Goal: Entertainment & Leisure: Consume media (video, audio)

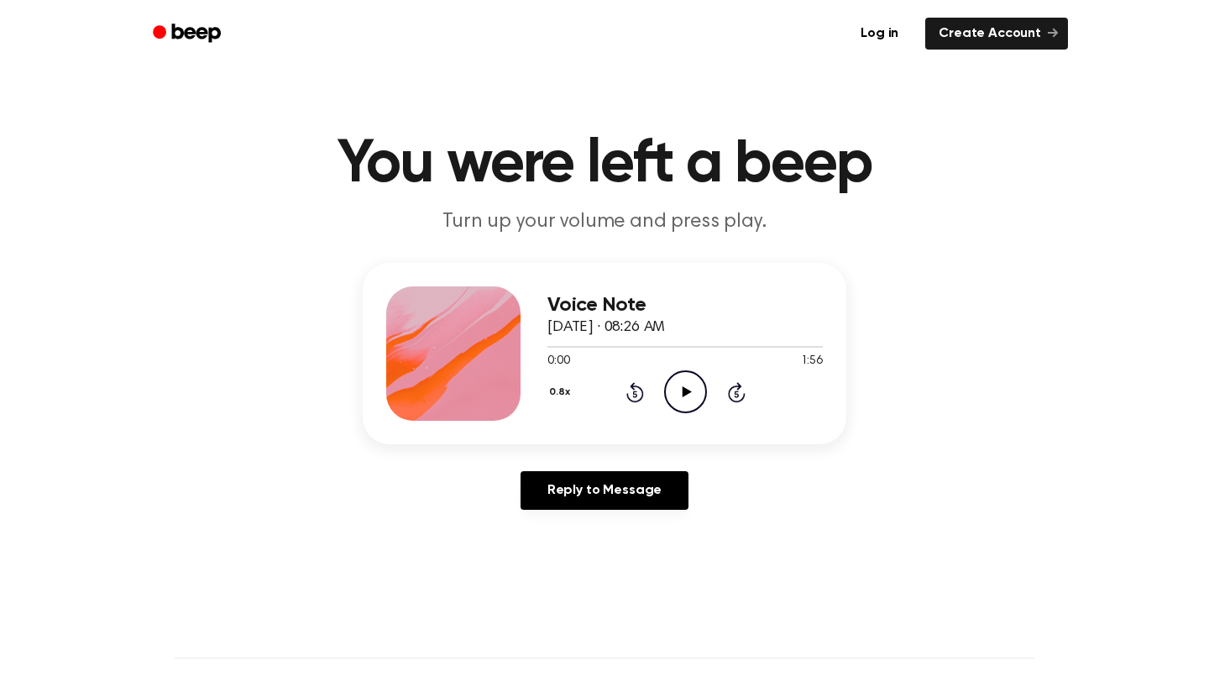
click at [690, 393] on icon "Play Audio" at bounding box center [685, 391] width 43 height 43
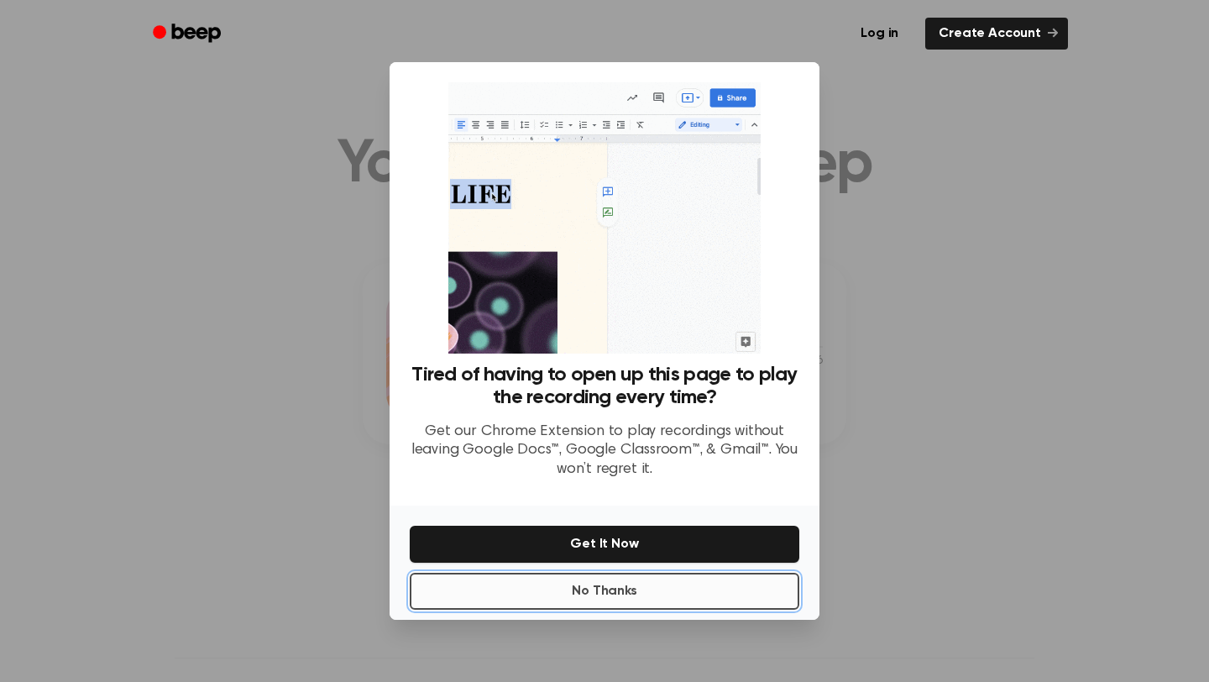
click at [590, 588] on button "No Thanks" at bounding box center [605, 591] width 390 height 37
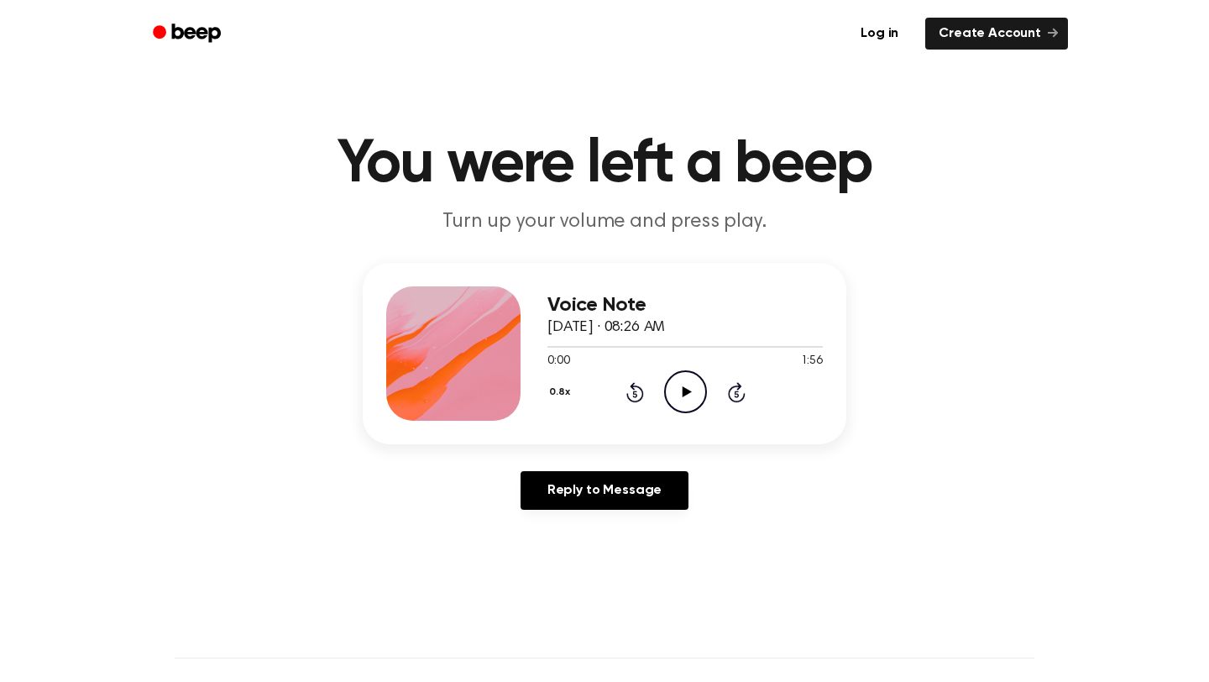
click at [702, 384] on icon "Play Audio" at bounding box center [685, 391] width 43 height 43
click at [685, 384] on icon "Pause Audio" at bounding box center [685, 391] width 43 height 43
click at [638, 386] on icon at bounding box center [635, 392] width 18 height 20
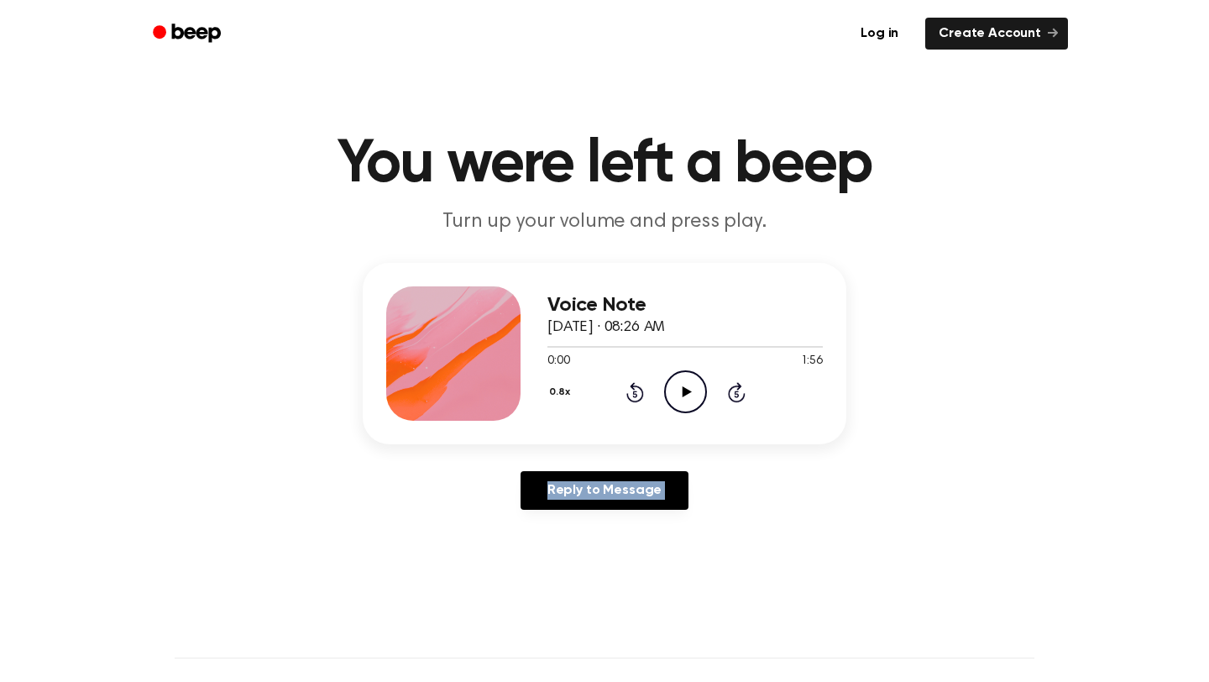
click at [638, 386] on icon at bounding box center [635, 392] width 18 height 20
click at [668, 395] on icon "Play Audio" at bounding box center [685, 391] width 43 height 43
click at [682, 392] on icon at bounding box center [686, 391] width 8 height 11
click at [682, 392] on icon "Play Audio" at bounding box center [685, 391] width 43 height 43
click at [682, 392] on icon at bounding box center [686, 391] width 8 height 11
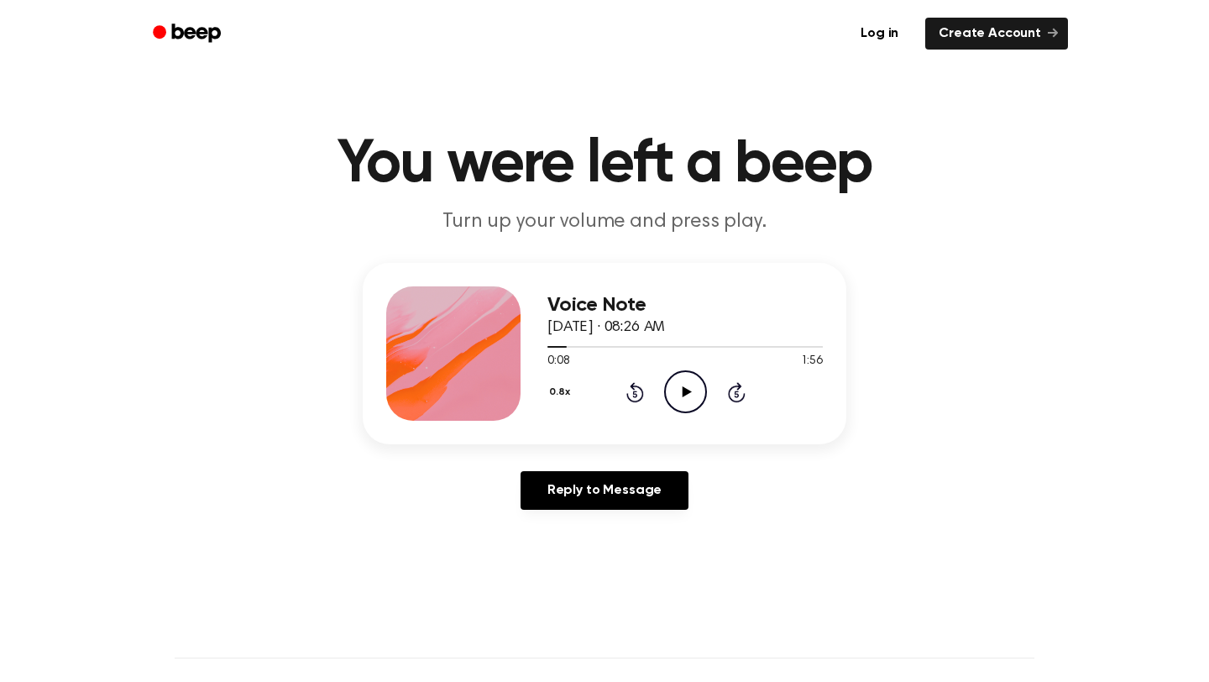
click at [679, 390] on icon "Play Audio" at bounding box center [685, 391] width 43 height 43
click at [627, 390] on icon "Rewind 5 seconds" at bounding box center [635, 392] width 18 height 22
click at [669, 394] on icon "Pause Audio" at bounding box center [685, 391] width 43 height 43
click at [669, 394] on icon "Play Audio" at bounding box center [685, 391] width 43 height 43
click at [635, 389] on icon "Rewind 5 seconds" at bounding box center [635, 392] width 18 height 22
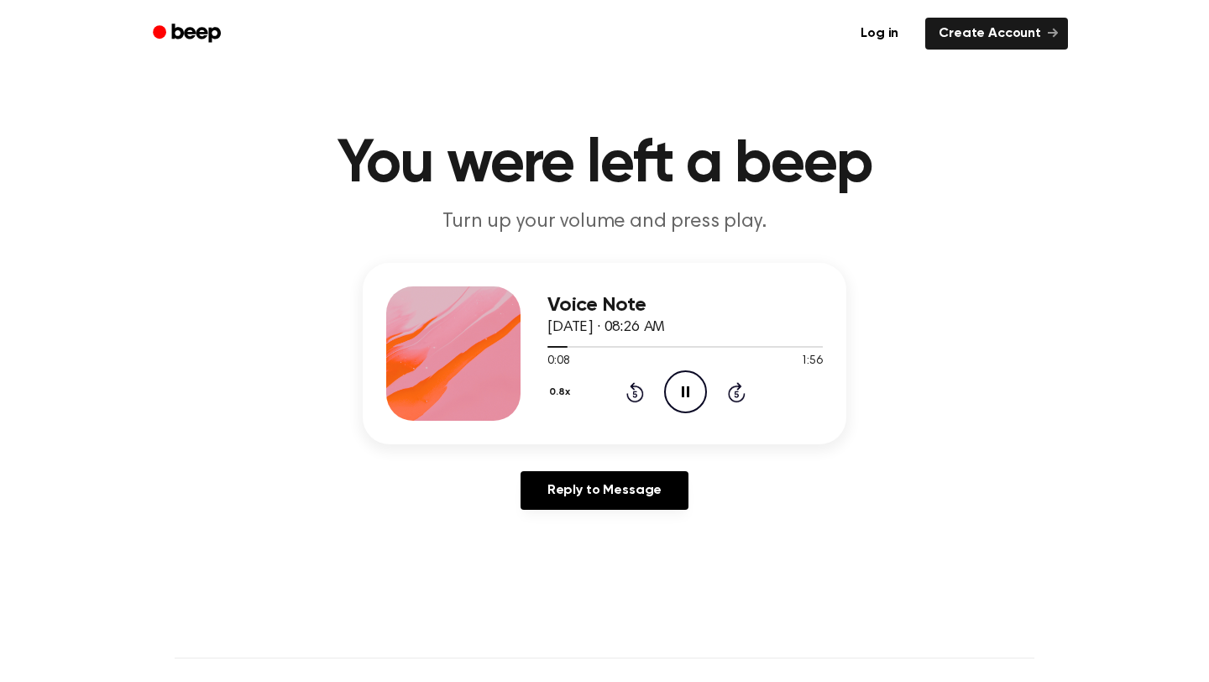
click at [685, 396] on icon "Pause Audio" at bounding box center [685, 391] width 43 height 43
click at [685, 396] on icon "Play Audio" at bounding box center [685, 391] width 43 height 43
click at [685, 396] on icon "Pause Audio" at bounding box center [685, 391] width 43 height 43
click at [685, 396] on icon "Play Audio" at bounding box center [685, 391] width 43 height 43
click at [685, 396] on icon "Pause Audio" at bounding box center [685, 391] width 43 height 43
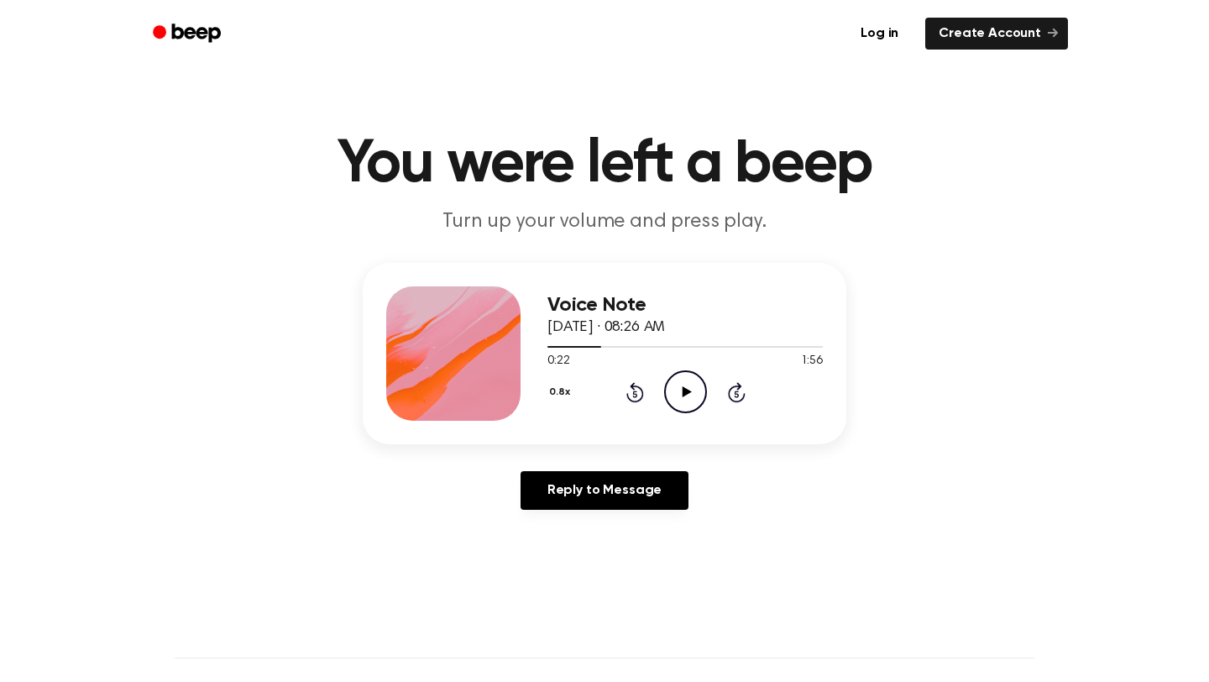
click at [685, 396] on icon "Play Audio" at bounding box center [685, 391] width 43 height 43
click at [633, 387] on icon at bounding box center [635, 392] width 18 height 20
click at [697, 374] on circle at bounding box center [685, 391] width 41 height 41
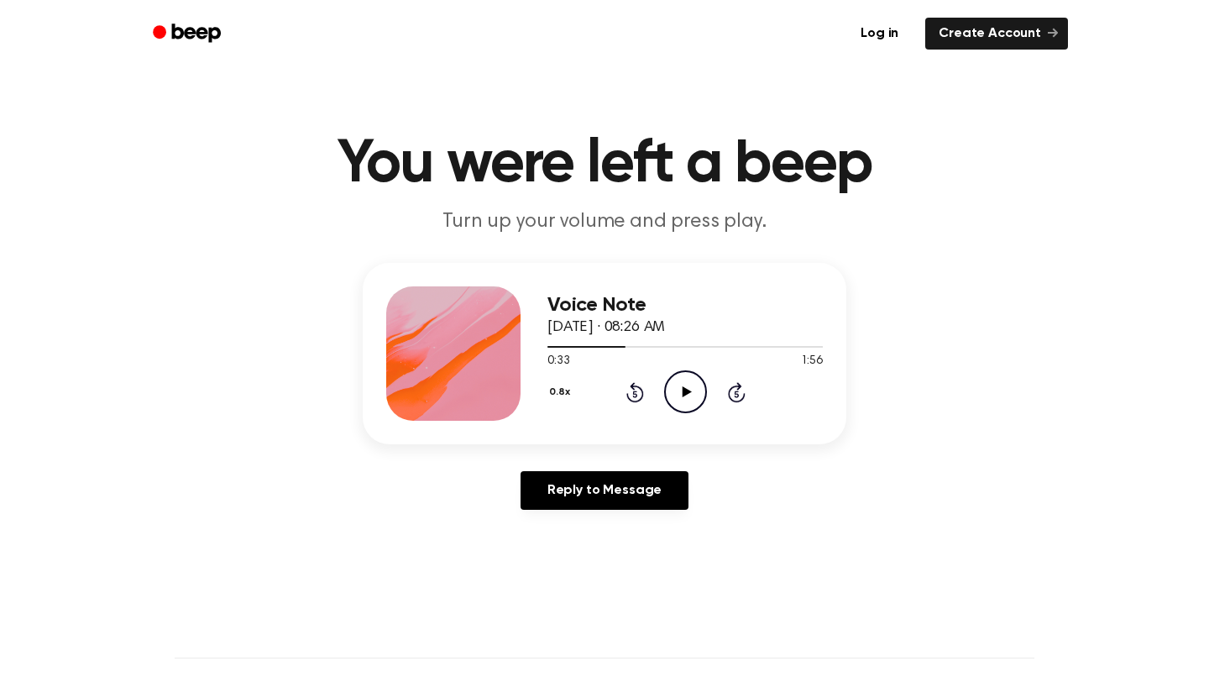
click at [697, 374] on circle at bounding box center [685, 391] width 41 height 41
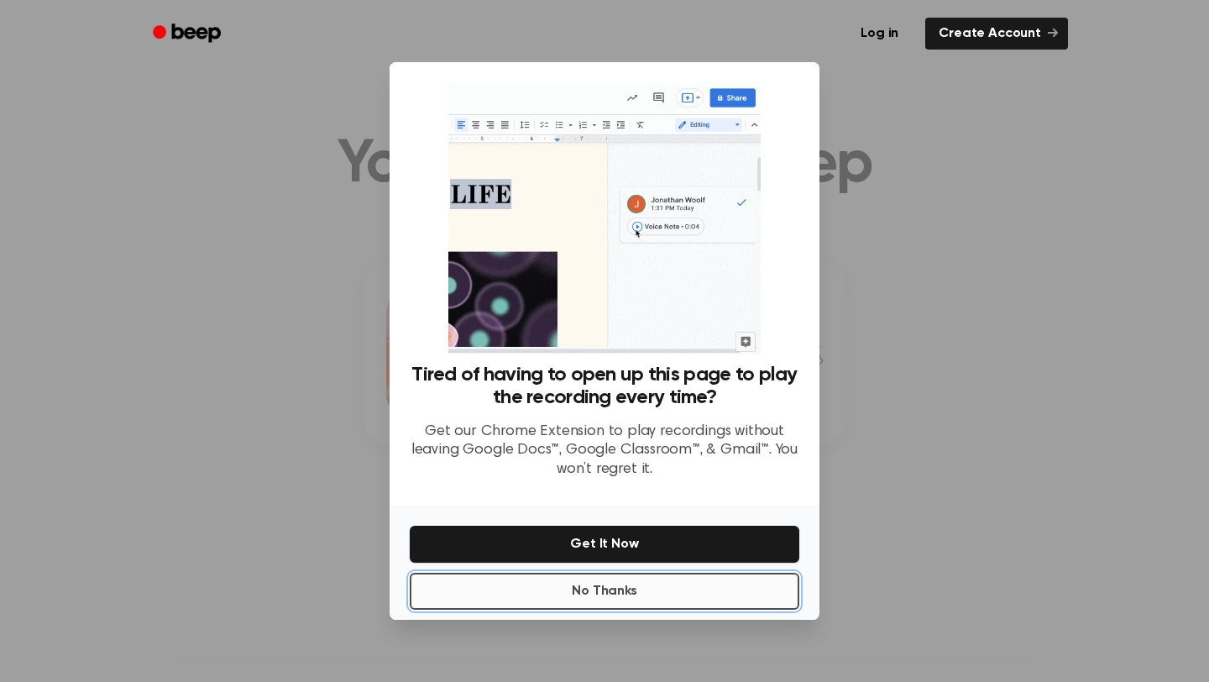
click at [679, 597] on button "No Thanks" at bounding box center [605, 591] width 390 height 37
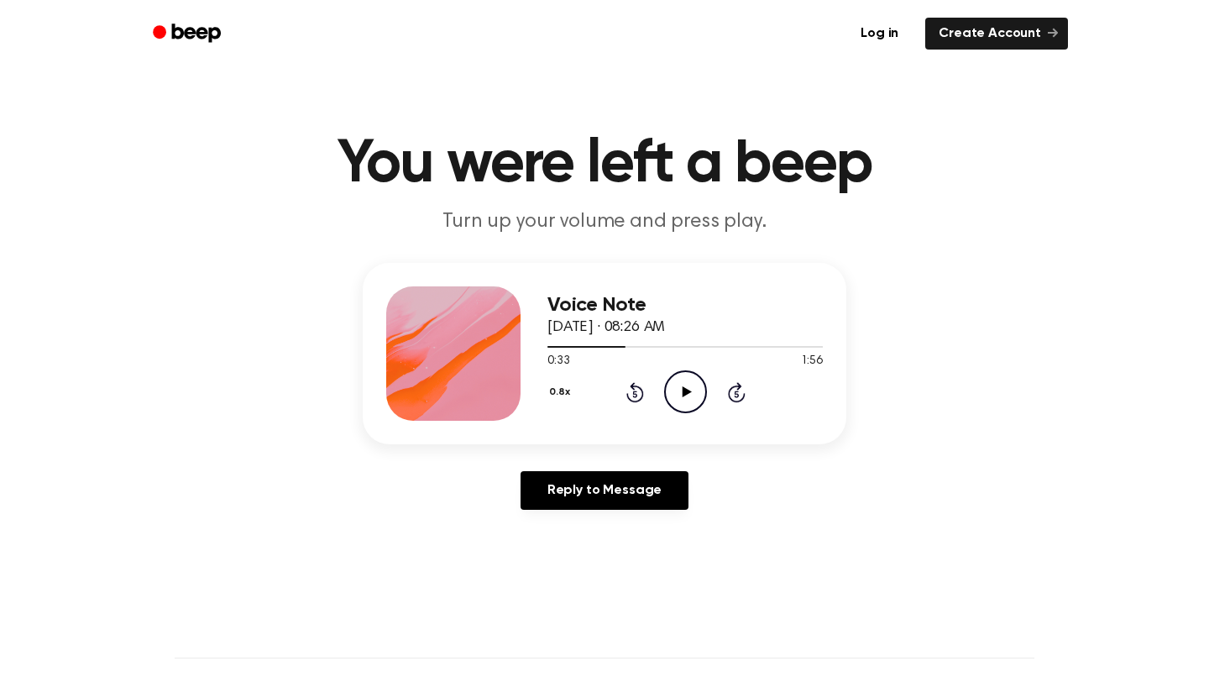
click at [693, 388] on icon "Play Audio" at bounding box center [685, 391] width 43 height 43
click at [693, 388] on icon "Pause Audio" at bounding box center [685, 391] width 43 height 43
click at [693, 388] on icon "Play Audio" at bounding box center [685, 391] width 43 height 43
click at [693, 388] on icon "Pause Audio" at bounding box center [685, 391] width 43 height 43
click at [693, 388] on icon "Play Audio" at bounding box center [685, 391] width 43 height 43
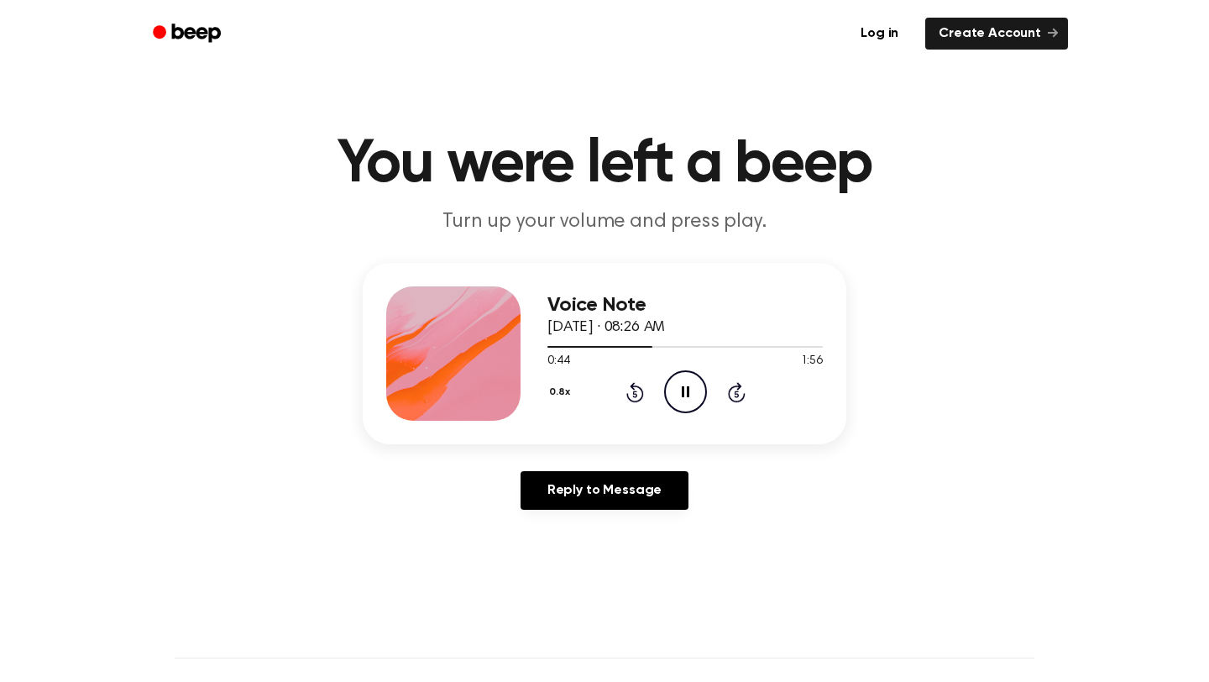
click at [693, 388] on icon "Pause Audio" at bounding box center [685, 391] width 43 height 43
click at [693, 385] on icon "Play Audio" at bounding box center [685, 391] width 43 height 43
click at [693, 385] on icon "Pause Audio" at bounding box center [685, 391] width 43 height 43
click at [693, 385] on icon "Play Audio" at bounding box center [685, 391] width 43 height 43
click at [629, 388] on icon "Rewind 5 seconds" at bounding box center [635, 392] width 18 height 22
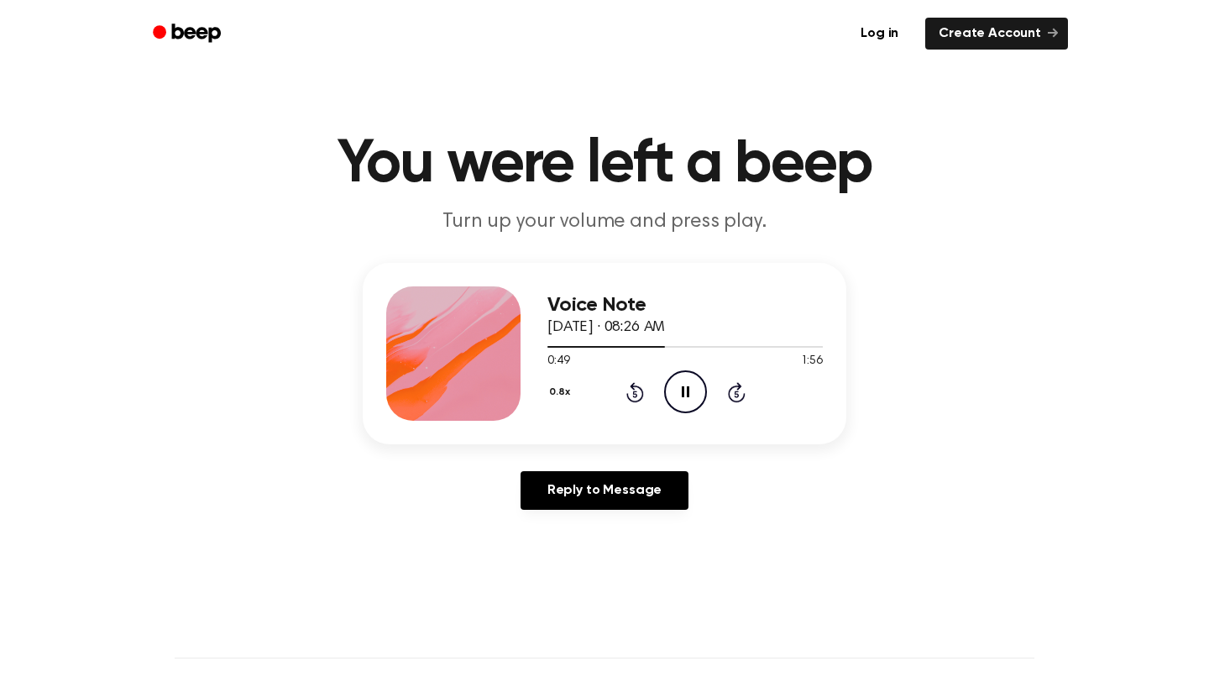
click at [695, 395] on icon "Pause Audio" at bounding box center [685, 391] width 43 height 43
click at [695, 395] on icon "Play Audio" at bounding box center [685, 391] width 43 height 43
click at [636, 392] on icon "Rewind 5 seconds" at bounding box center [635, 392] width 18 height 22
click at [702, 390] on icon "Pause Audio" at bounding box center [685, 391] width 43 height 43
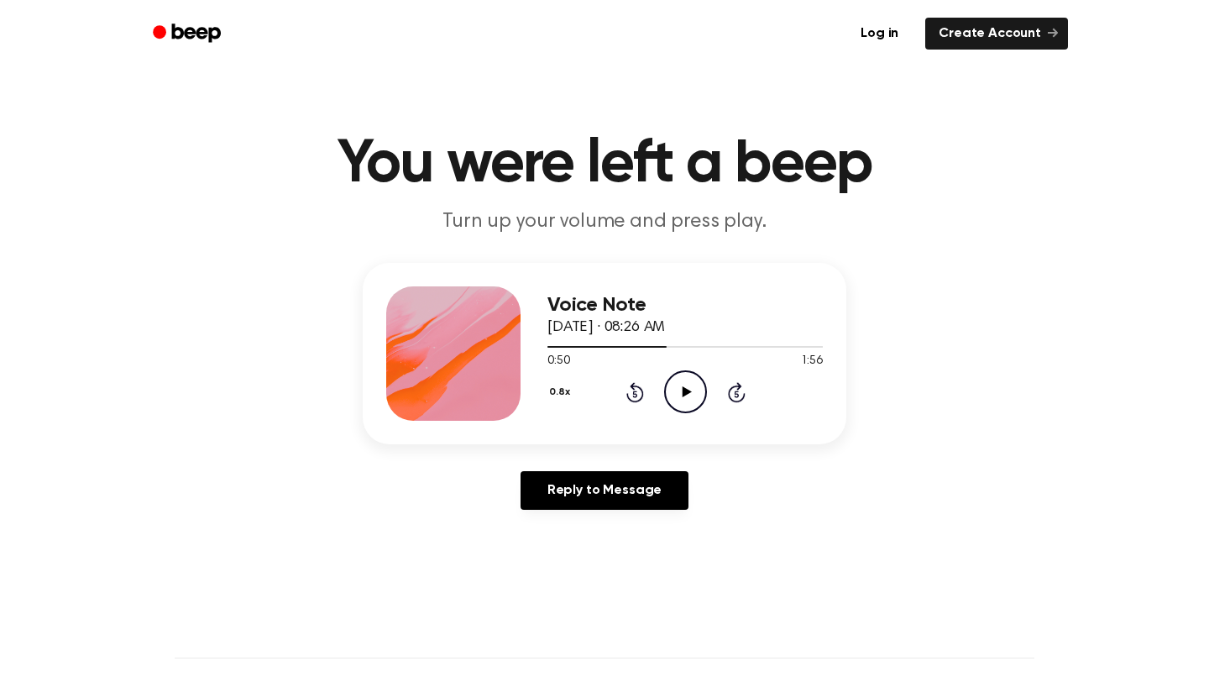
click at [702, 390] on icon "Play Audio" at bounding box center [685, 391] width 43 height 43
click at [688, 388] on icon at bounding box center [686, 391] width 8 height 11
click at [688, 388] on icon "Play Audio" at bounding box center [685, 391] width 43 height 43
click at [688, 388] on icon at bounding box center [686, 391] width 8 height 11
click at [688, 388] on icon "Play Audio" at bounding box center [685, 391] width 43 height 43
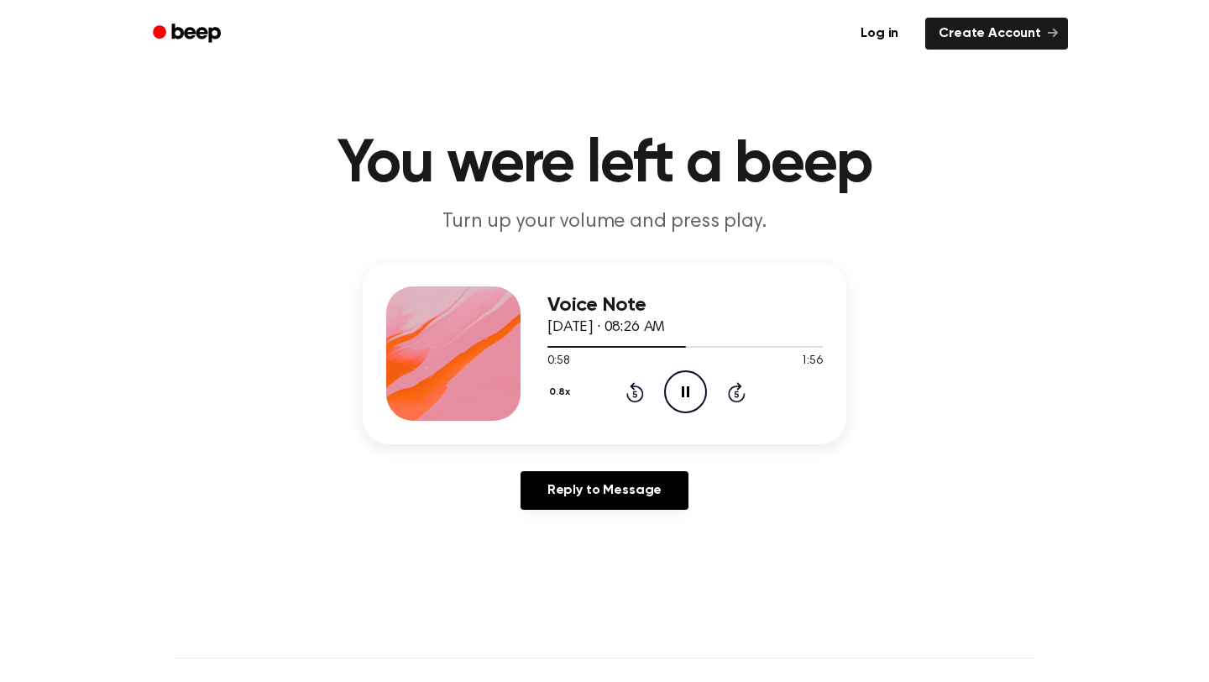
click at [688, 390] on icon at bounding box center [686, 391] width 8 height 11
click at [627, 390] on icon "Rewind 5 seconds" at bounding box center [635, 392] width 18 height 22
click at [672, 397] on icon "Play Audio" at bounding box center [685, 391] width 43 height 43
click at [692, 388] on icon "Pause Audio" at bounding box center [685, 391] width 43 height 43
click at [631, 391] on icon "Rewind 5 seconds" at bounding box center [635, 392] width 18 height 22
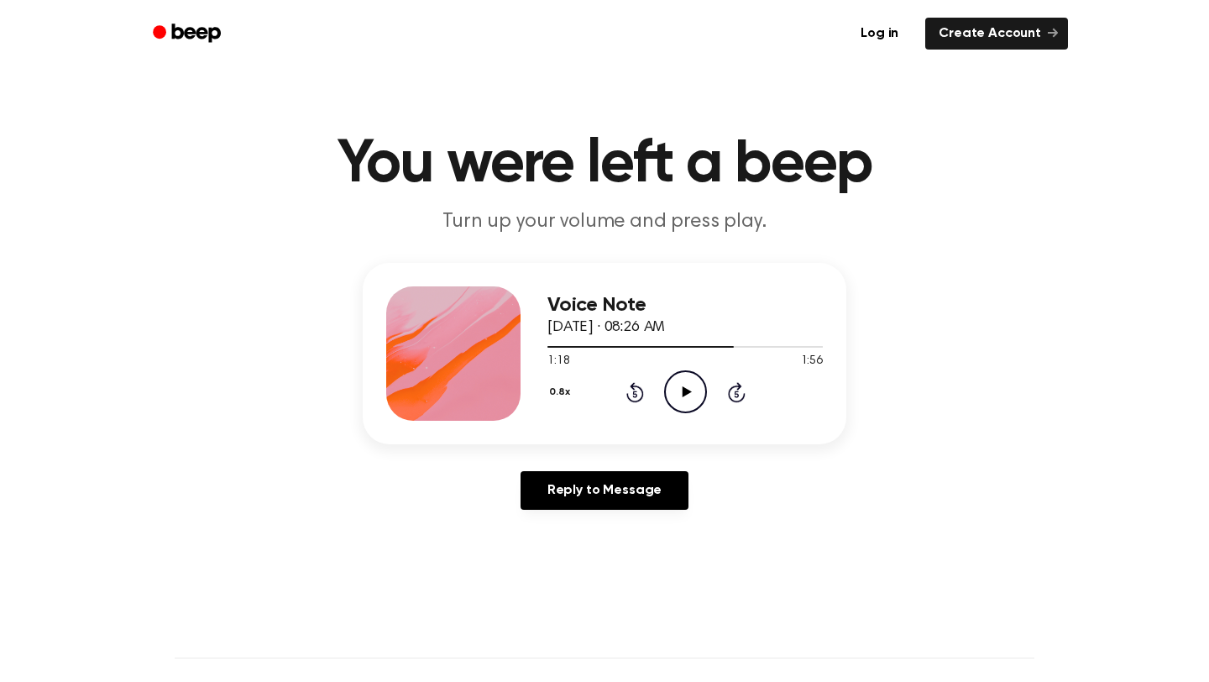
click at [667, 386] on icon "Play Audio" at bounding box center [685, 391] width 43 height 43
click at [642, 386] on icon "Rewind 5 seconds" at bounding box center [635, 392] width 18 height 22
click at [682, 392] on icon at bounding box center [686, 391] width 9 height 11
click at [638, 387] on icon at bounding box center [635, 392] width 18 height 20
click at [673, 403] on icon "Play Audio" at bounding box center [685, 391] width 43 height 43
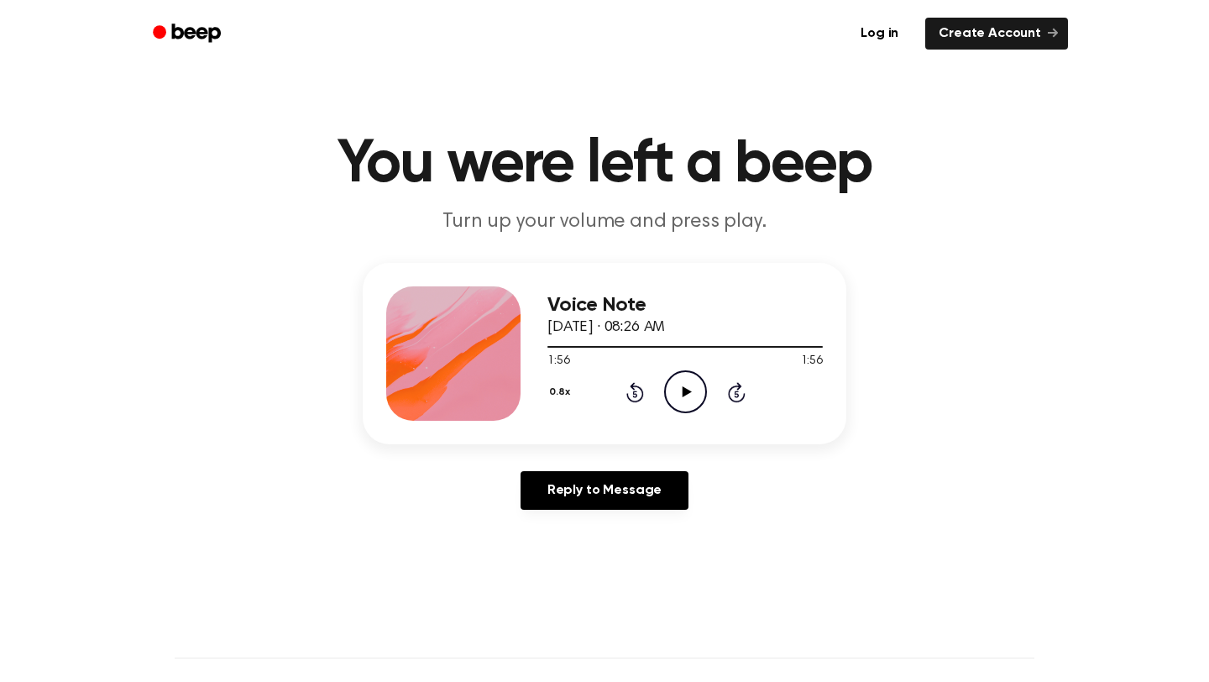
click at [638, 389] on icon "Rewind 5 seconds" at bounding box center [635, 392] width 18 height 22
click at [691, 403] on icon "Play Audio" at bounding box center [685, 391] width 43 height 43
click at [687, 395] on icon at bounding box center [686, 391] width 8 height 11
